Goal: Information Seeking & Learning: Learn about a topic

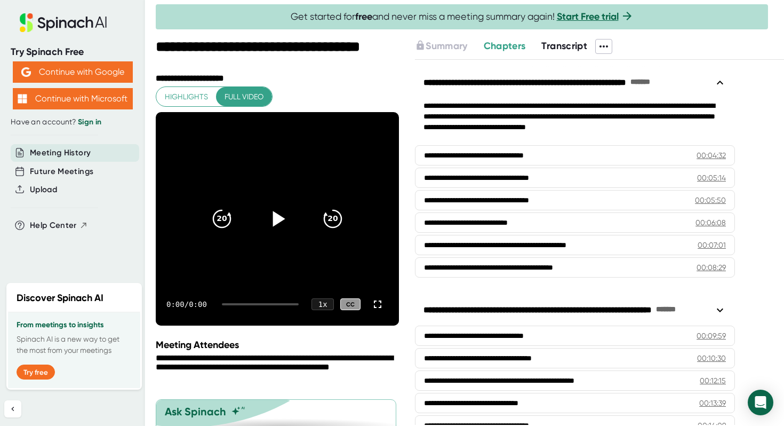
click at [283, 224] on icon at bounding box center [277, 218] width 27 height 27
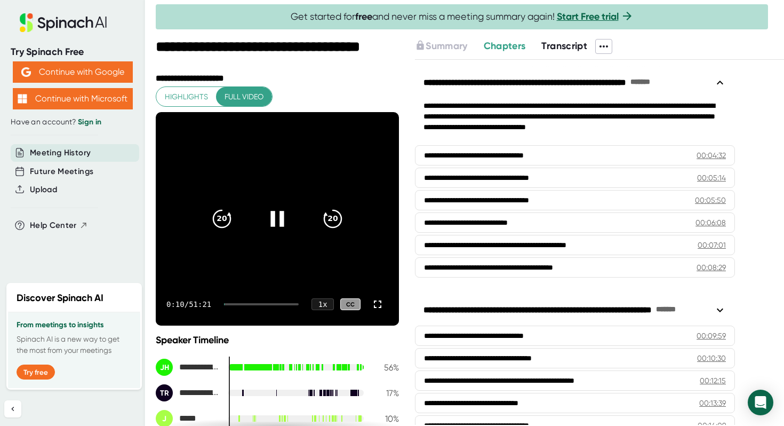
click at [238, 304] on div at bounding box center [261, 304] width 75 height 2
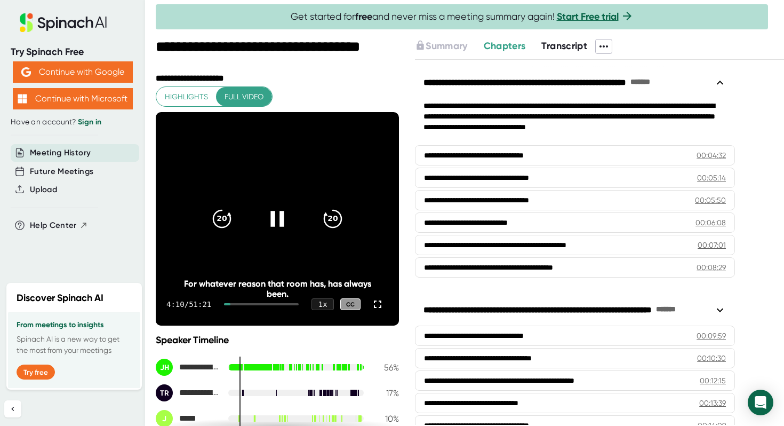
click at [230, 304] on div at bounding box center [227, 304] width 6 height 2
click at [338, 218] on icon "20" at bounding box center [333, 218] width 27 height 27
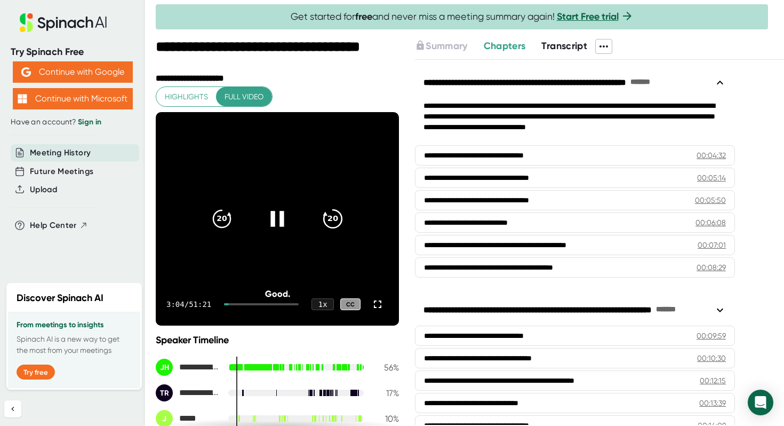
click at [328, 216] on icon "20" at bounding box center [333, 218] width 27 height 27
click at [333, 210] on icon at bounding box center [333, 219] width 18 height 18
click at [333, 209] on icon "20" at bounding box center [333, 218] width 27 height 27
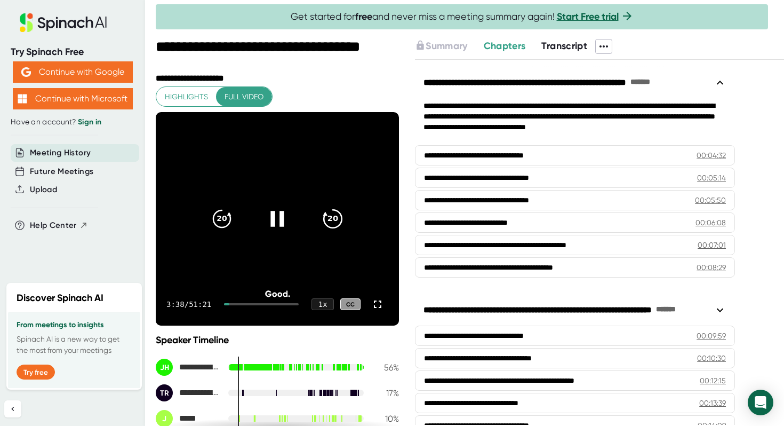
click at [333, 210] on icon at bounding box center [333, 219] width 18 height 18
click at [355, 305] on div "CC" at bounding box center [350, 304] width 20 height 12
